Goal: Task Accomplishment & Management: Manage account settings

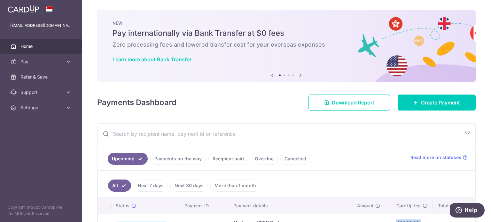
scroll to position [0, 127]
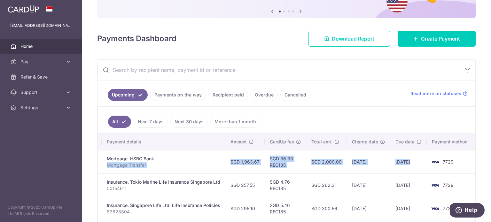
click at [413, 164] on tr "Update payment Cancel payment Upload doc Scheduled for charge txn_3da851978dd M…" at bounding box center [223, 161] width 505 height 23
click at [391, 171] on td "27/09/2025" at bounding box center [409, 161] width 36 height 23
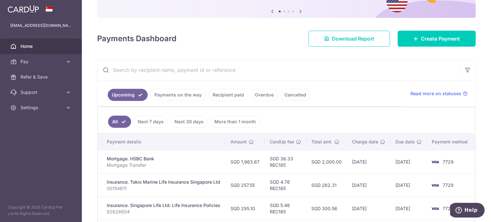
click at [367, 129] on ul "All Next 7 days Next 30 days More than 1 month" at bounding box center [283, 121] width 370 height 26
click at [363, 128] on ul "All Next 7 days Next 30 days More than 1 month" at bounding box center [283, 121] width 370 height 26
click at [33, 107] on span "Settings" at bounding box center [41, 108] width 42 height 6
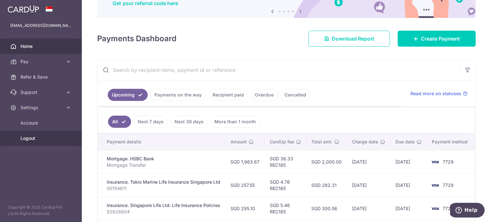
click at [26, 139] on span "Logout" at bounding box center [41, 138] width 42 height 6
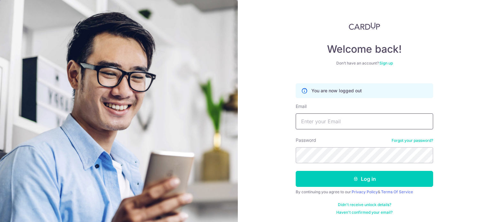
click at [308, 114] on input "Email" at bounding box center [365, 122] width 138 height 16
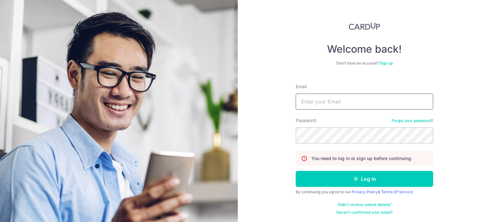
click at [309, 106] on input "Email" at bounding box center [365, 102] width 138 height 16
type input "a2cheong84@gmail.com"
click at [296, 171] on button "Log in" at bounding box center [365, 179] width 138 height 16
